Goal: Find specific page/section: Find specific page/section

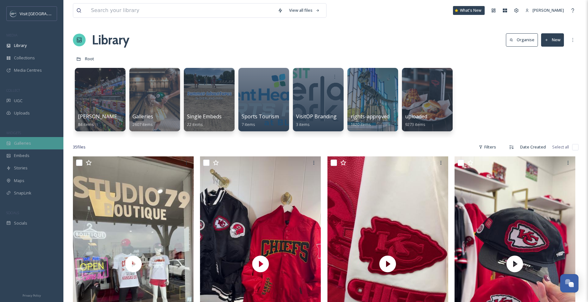
click at [26, 143] on span "Galleries" at bounding box center [22, 143] width 17 height 6
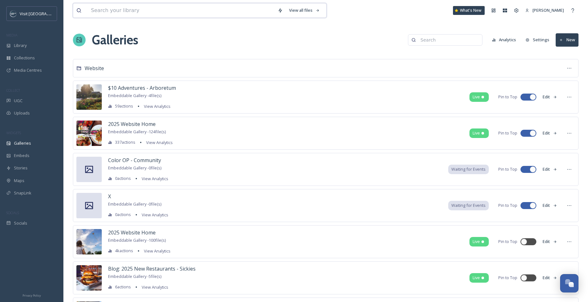
click at [173, 12] on input at bounding box center [181, 10] width 187 height 14
type input "web"
click at [364, 19] on div "web Search Searching What's New [PERSON_NAME]" at bounding box center [326, 10] width 506 height 21
click at [169, 16] on input at bounding box center [181, 10] width 187 height 14
type input "web shopping"
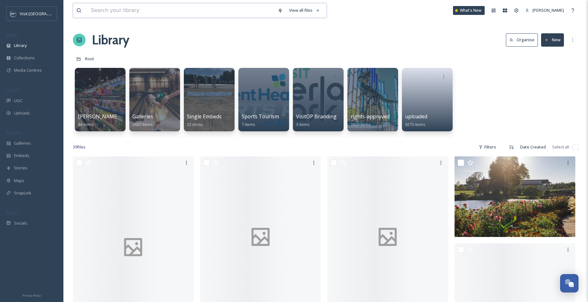
click at [135, 8] on input at bounding box center [181, 10] width 187 height 14
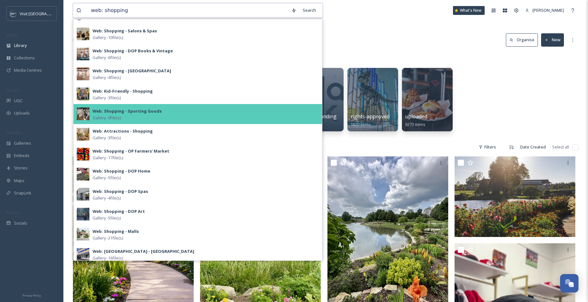
scroll to position [31, 0]
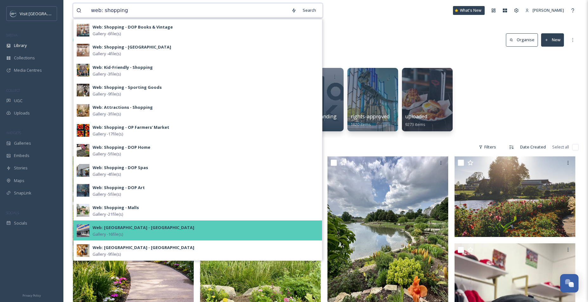
type input "web: shopping"
click at [104, 228] on strong "Web: Shopping District - Hawthorne Plaza" at bounding box center [144, 228] width 102 height 6
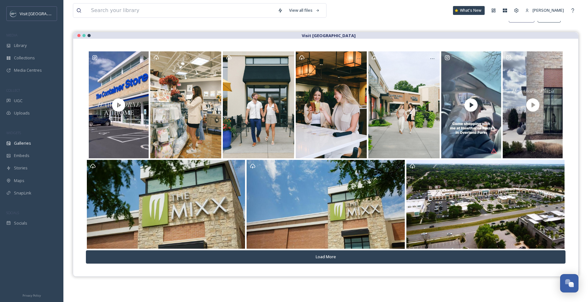
scroll to position [44, 0]
